Goal: Use online tool/utility: Utilize a website feature to perform a specific function

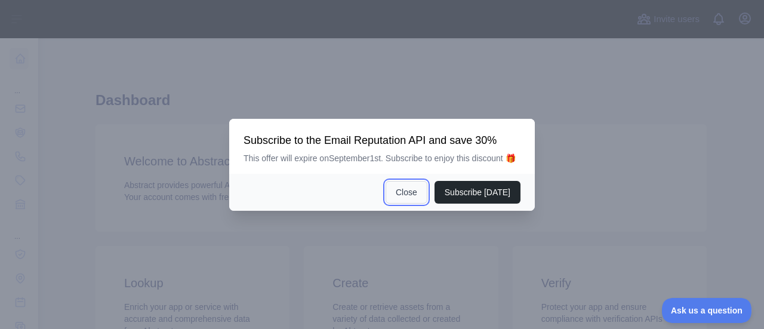
click at [413, 191] on button "Close" at bounding box center [407, 192] width 42 height 23
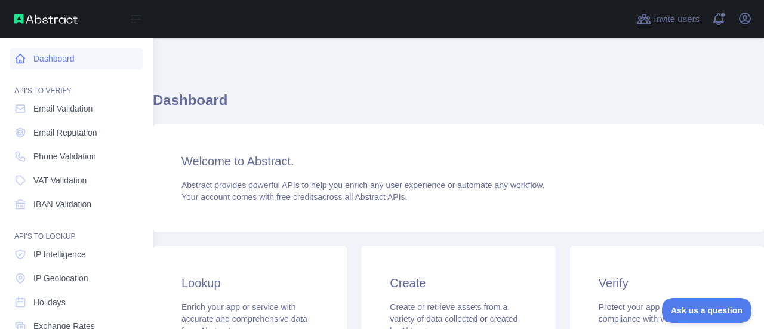
click at [69, 63] on link "Dashboard" at bounding box center [77, 59] width 134 height 22
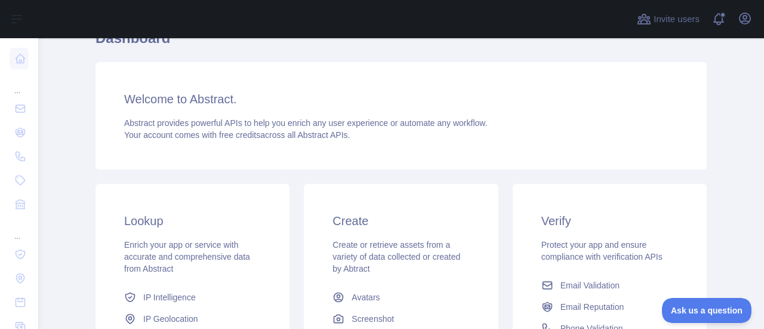
scroll to position [179, 0]
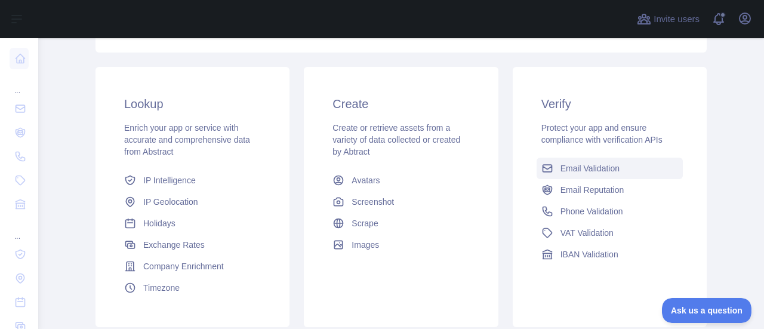
click at [599, 170] on span "Email Validation" at bounding box center [590, 168] width 59 height 12
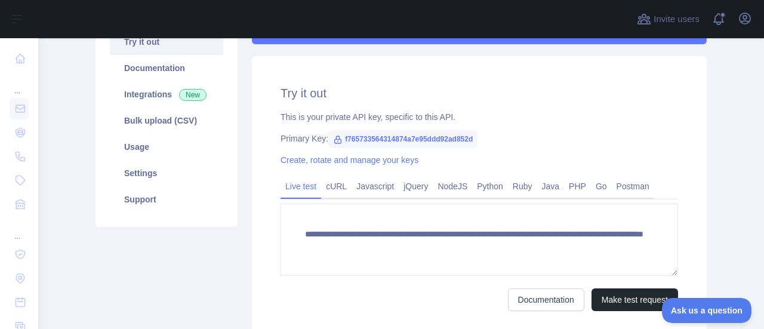
scroll to position [172, 0]
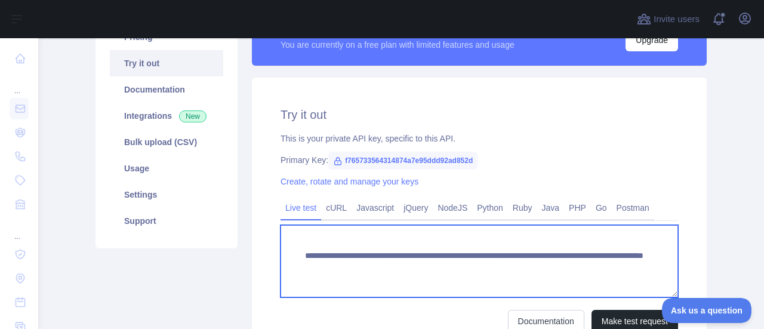
click at [367, 260] on textarea "**********" at bounding box center [480, 261] width 398 height 72
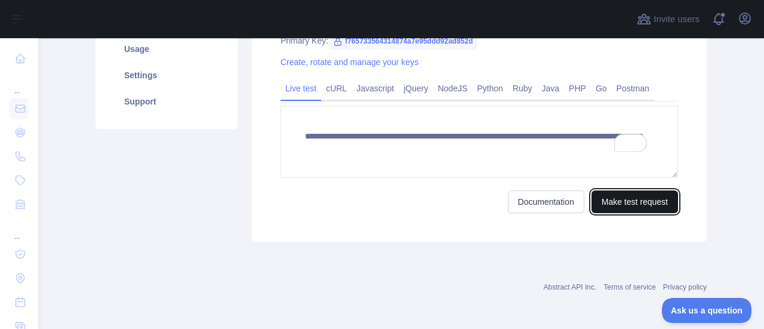
click at [619, 202] on button "Make test request" at bounding box center [635, 202] width 87 height 23
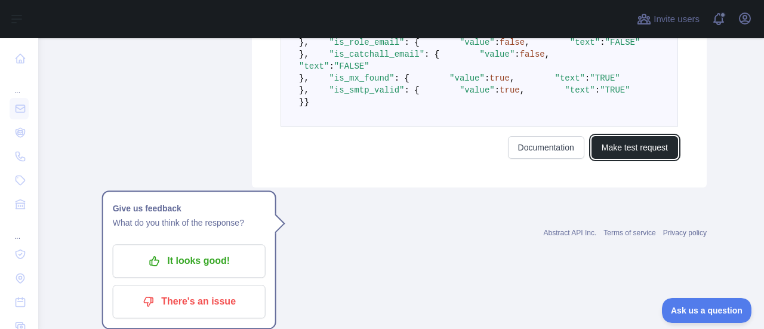
scroll to position [678, 0]
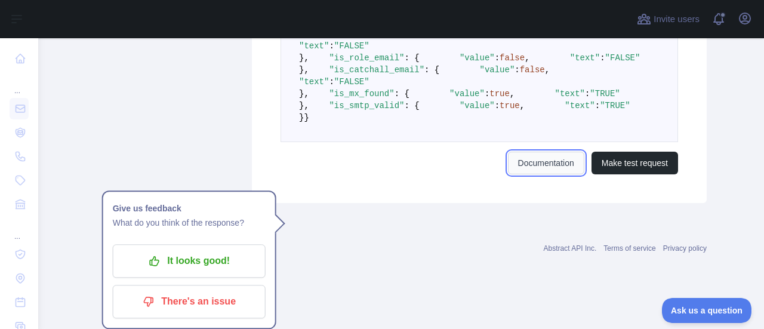
click at [549, 174] on link "Documentation" at bounding box center [546, 163] width 76 height 23
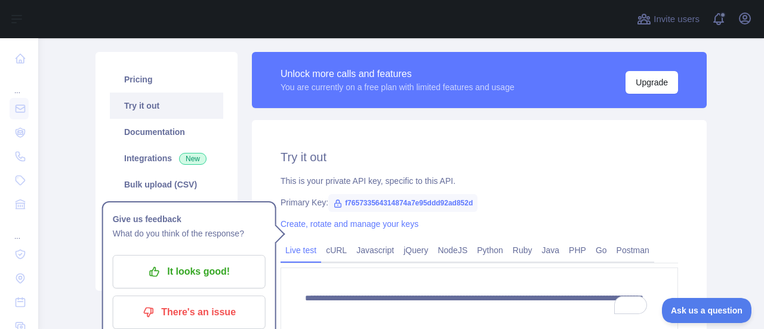
scroll to position [140, 0]
